Goal: Transaction & Acquisition: Purchase product/service

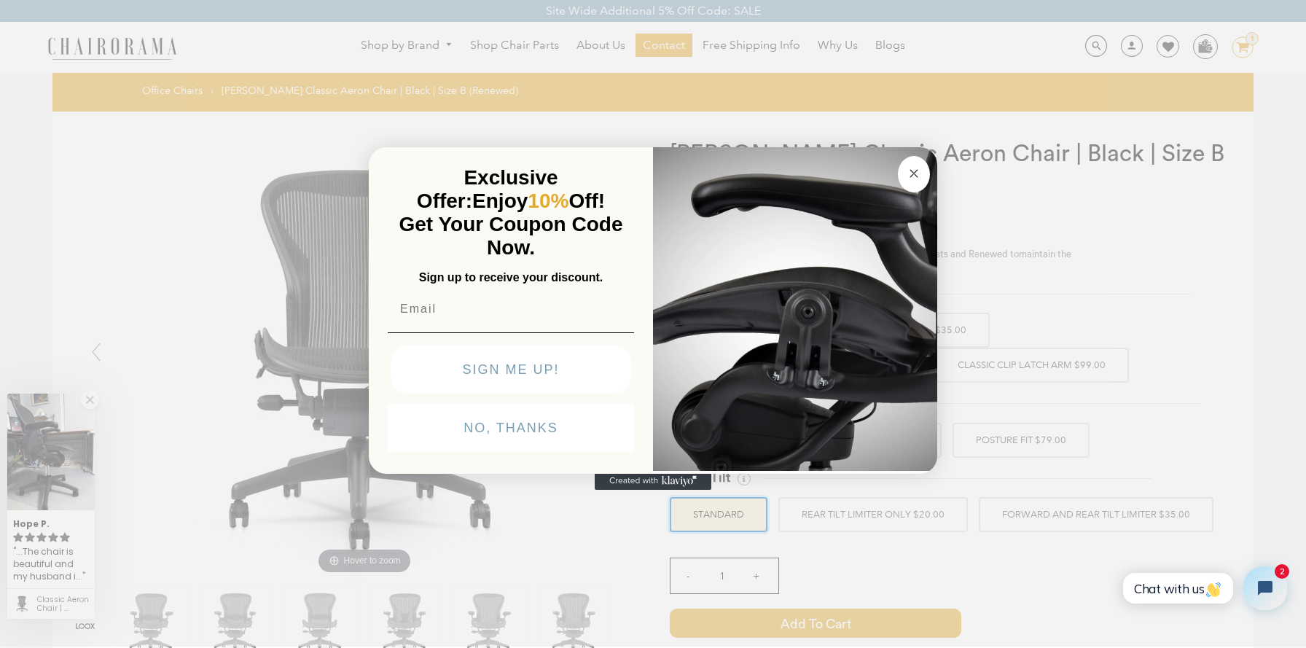
click at [912, 175] on circle "Close dialog" at bounding box center [914, 173] width 17 height 17
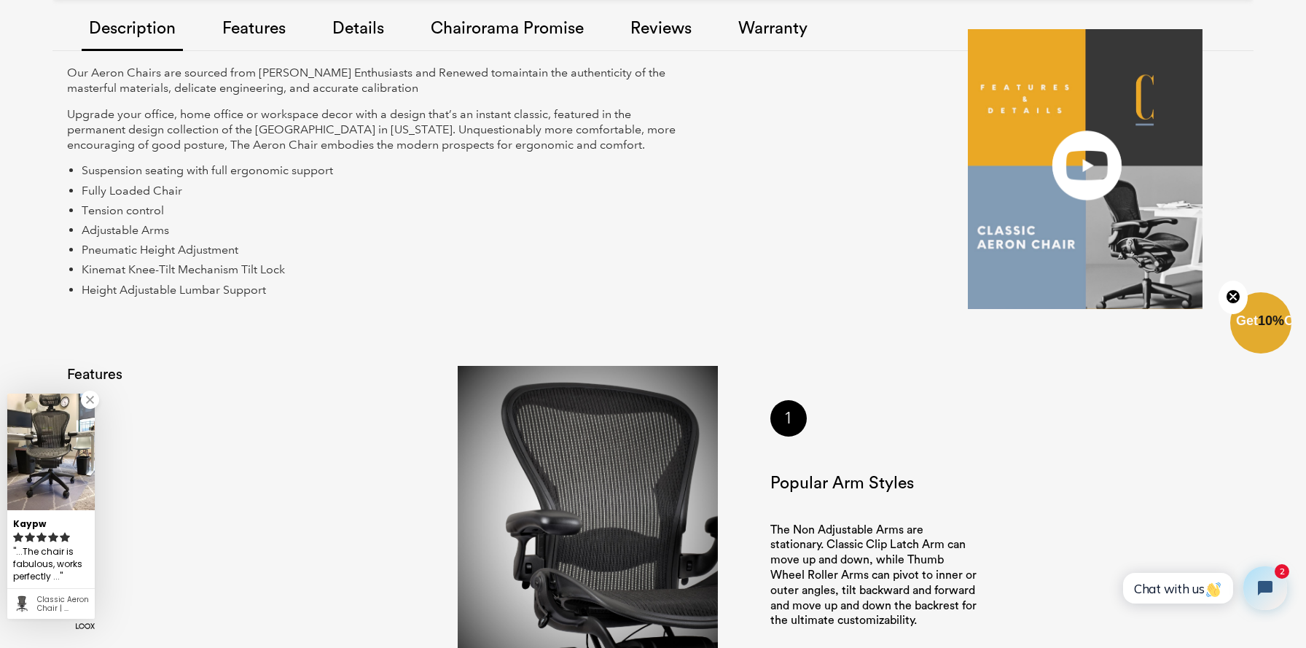
scroll to position [1193, 0]
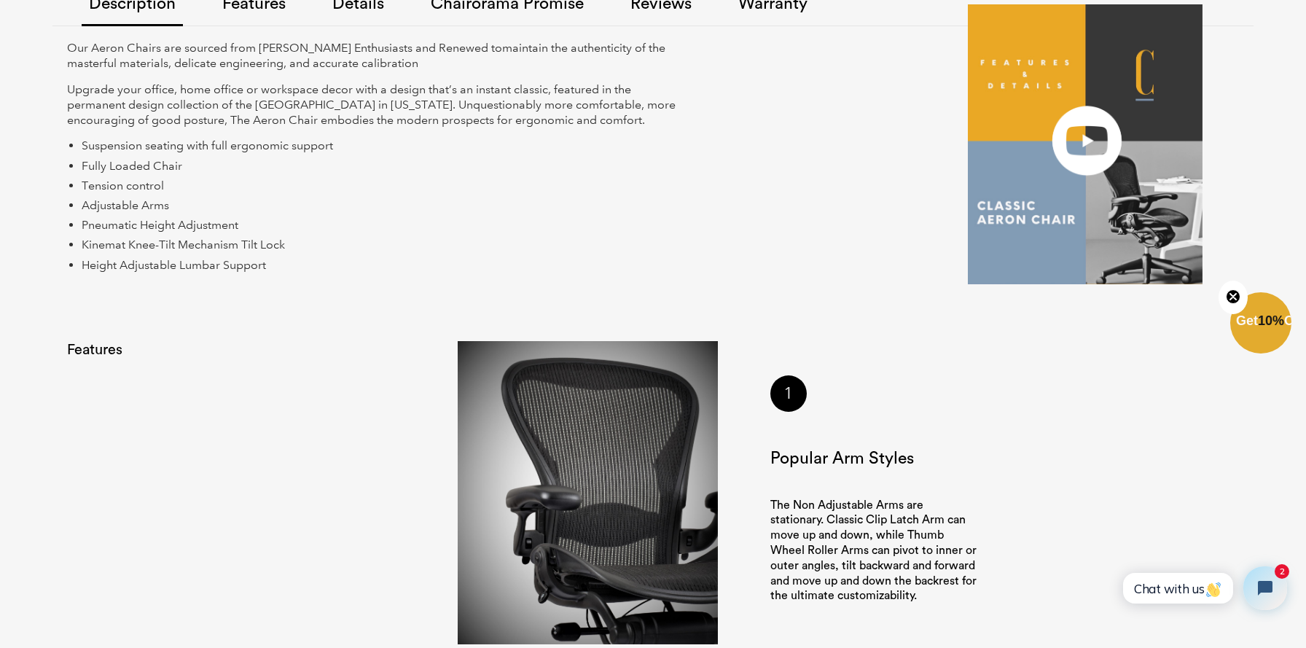
click at [1089, 136] on img at bounding box center [1085, 144] width 235 height 280
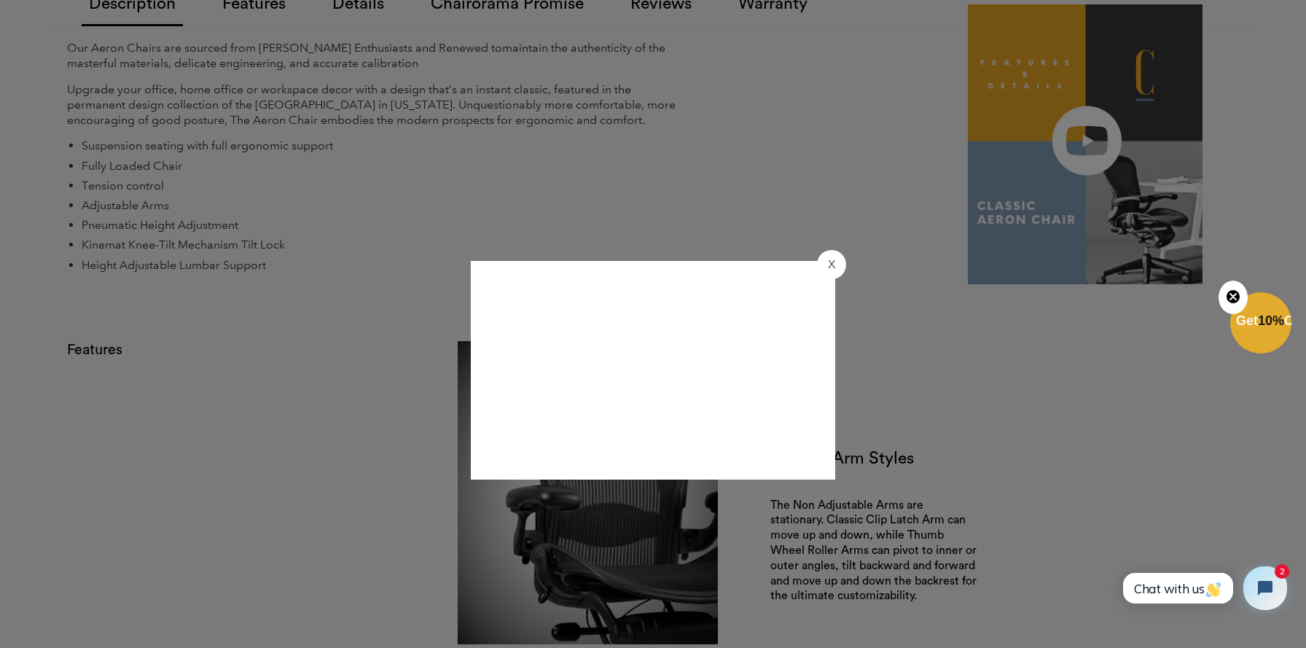
click at [836, 268] on button "X" at bounding box center [831, 264] width 29 height 29
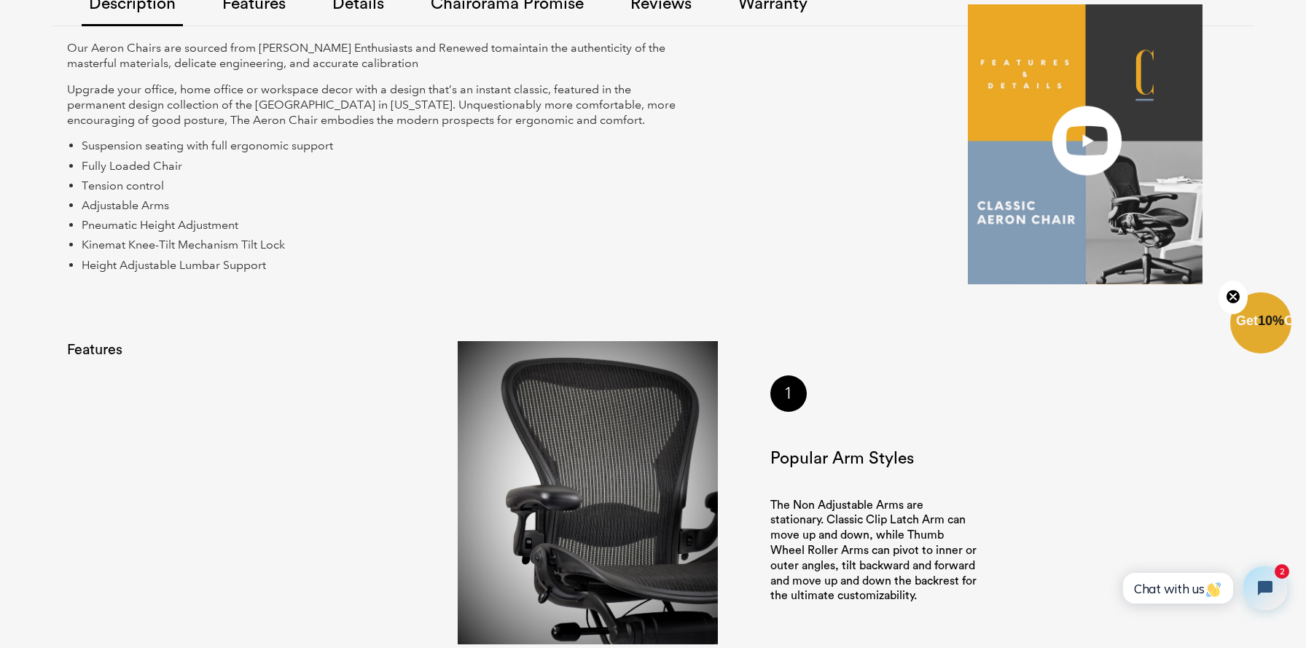
click at [765, 202] on div "Our Aeron Chairs are sourced from Herman Miller Enthusiasts and Renewed to main…" at bounding box center [506, 165] width 879 height 248
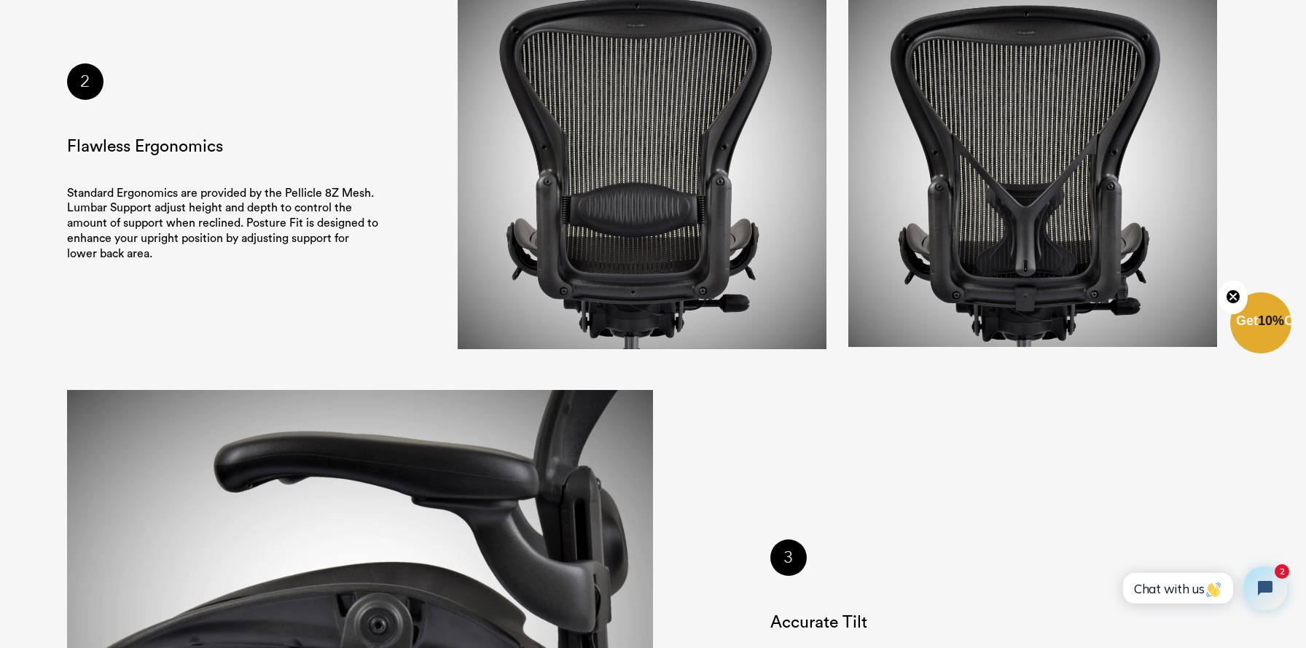
scroll to position [1940, 0]
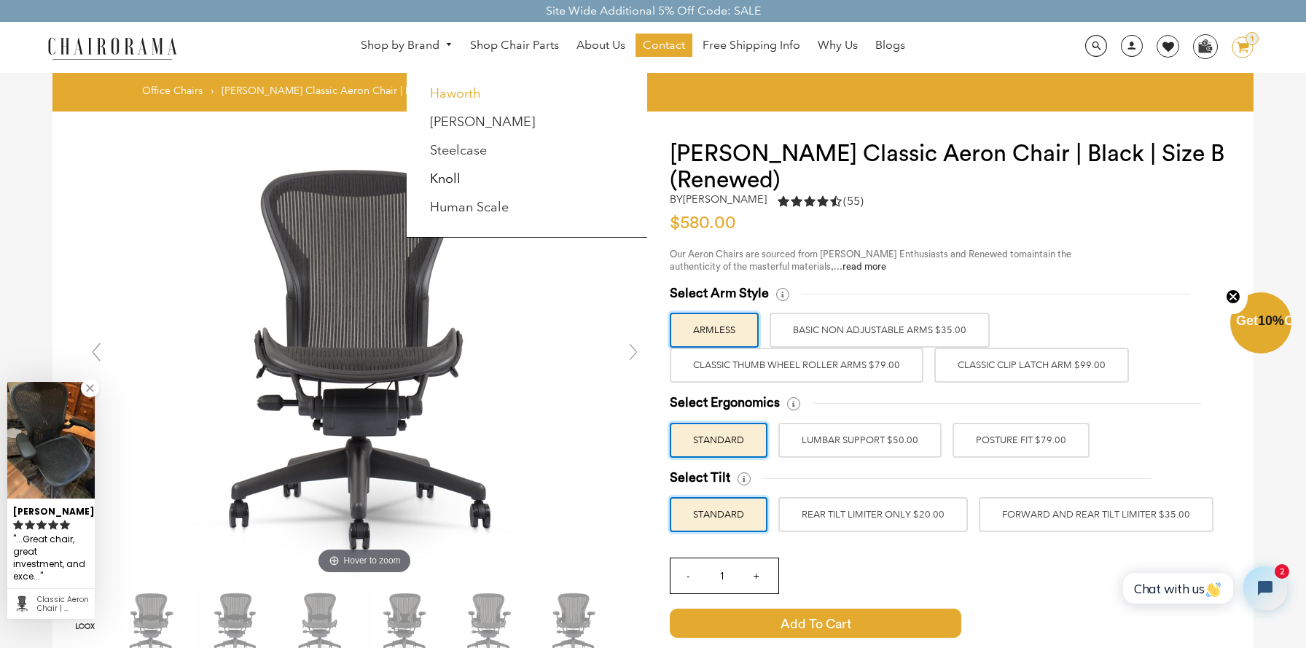
click at [444, 93] on link "Haworth" at bounding box center [455, 93] width 51 height 16
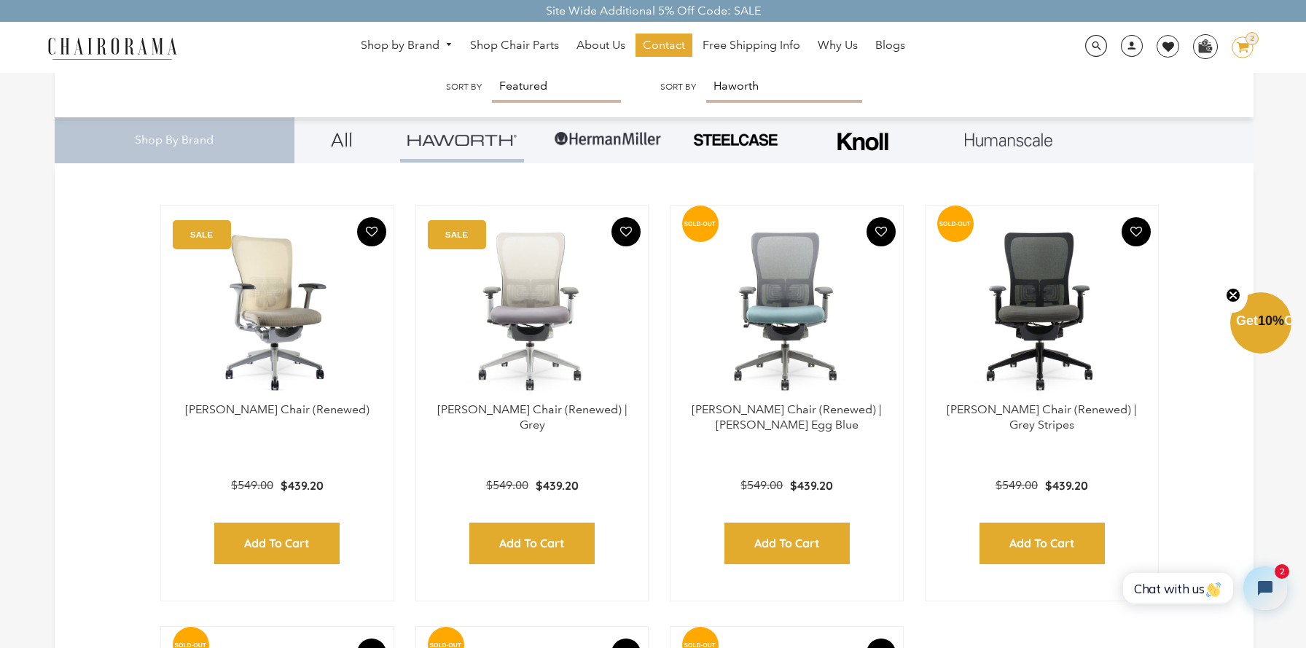
click at [285, 353] on img at bounding box center [277, 311] width 203 height 182
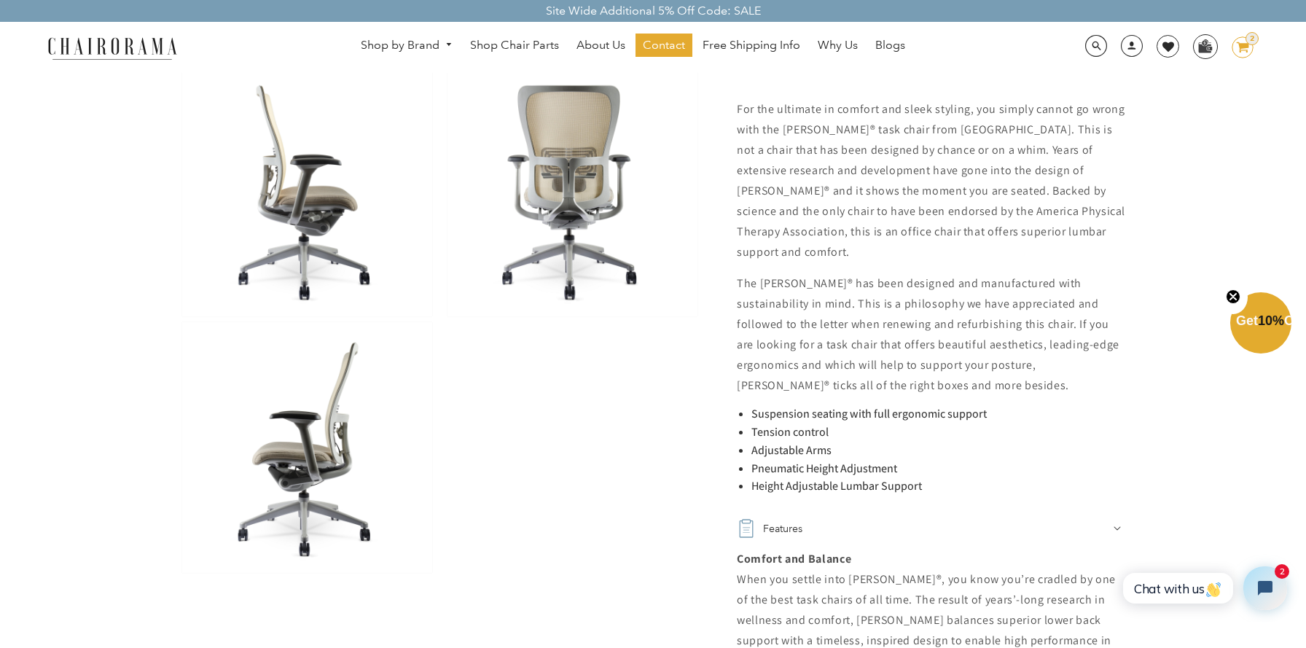
scroll to position [757, 0]
